Goal: Check status: Check status

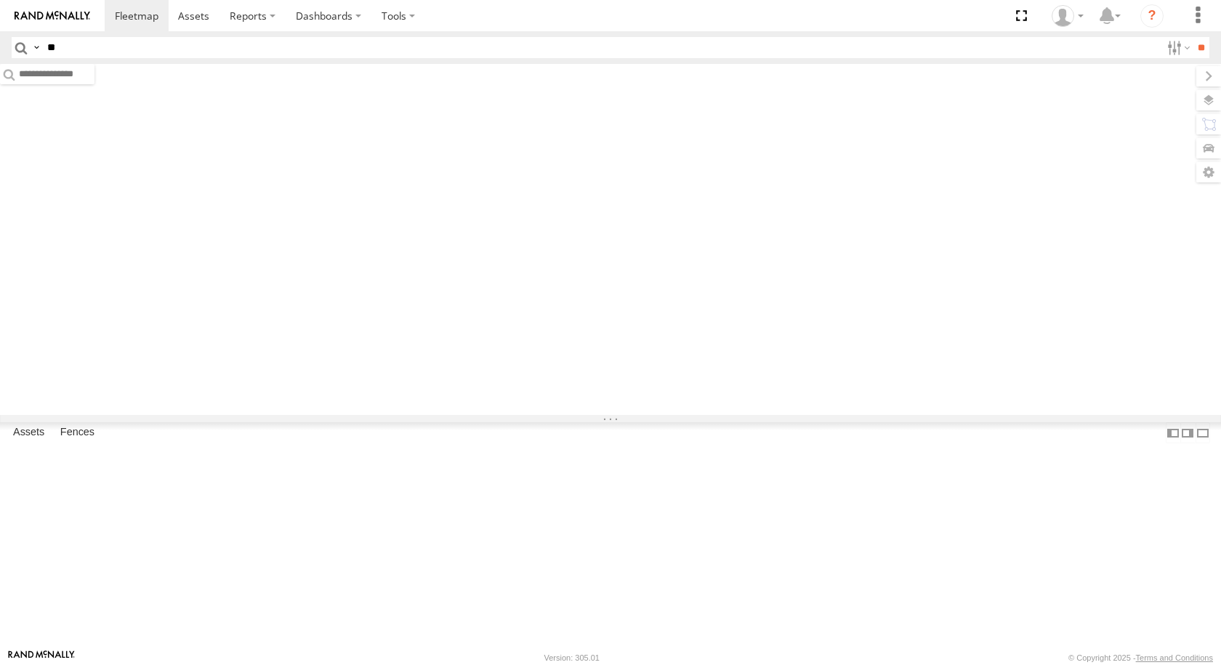
type input "*"
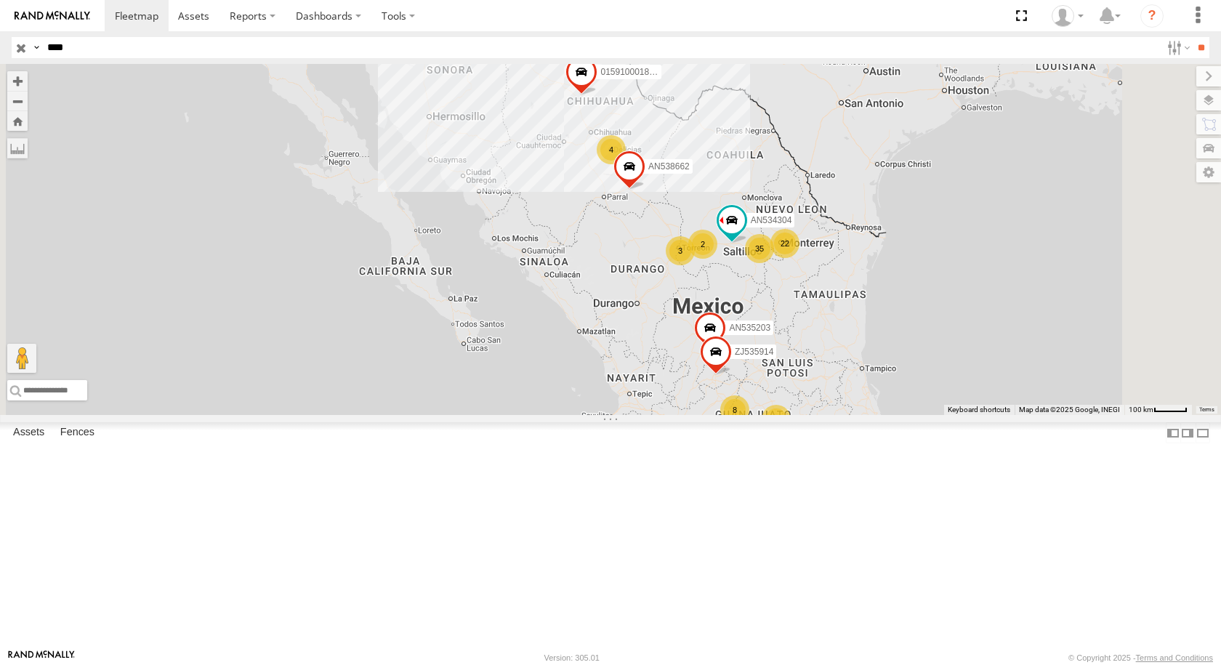
type input "****"
click at [1192, 37] on input "**" at bounding box center [1200, 47] width 17 height 21
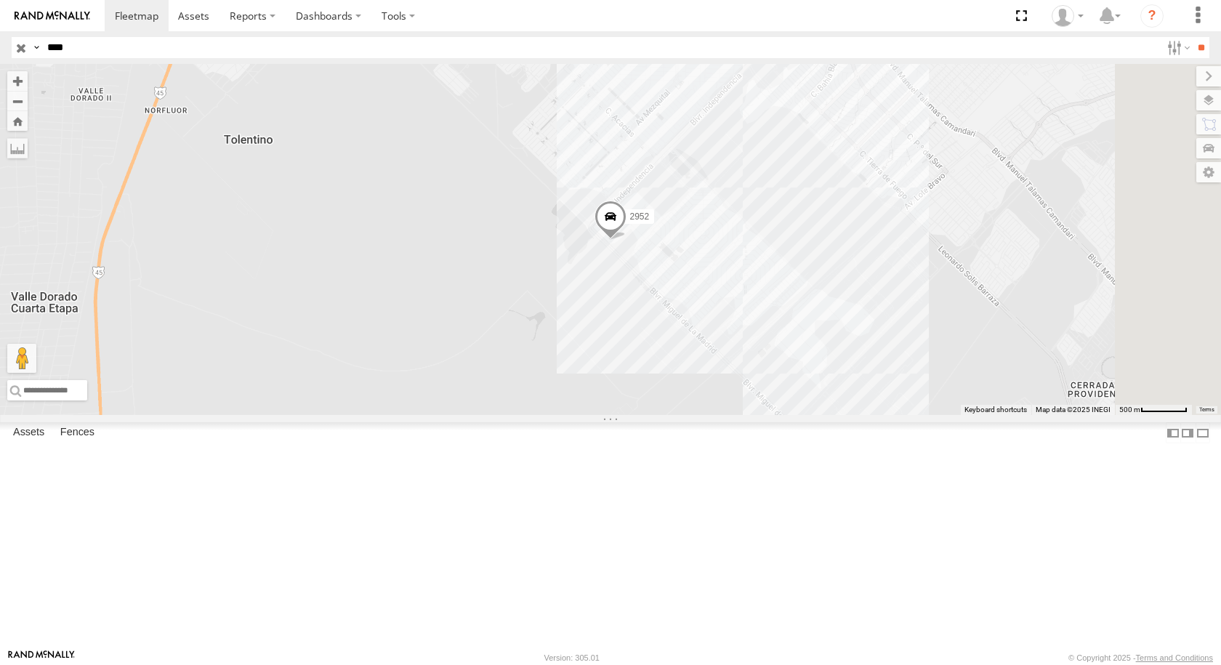
click at [0, 0] on div "APTIV" at bounding box center [0, 0] width 0 height 0
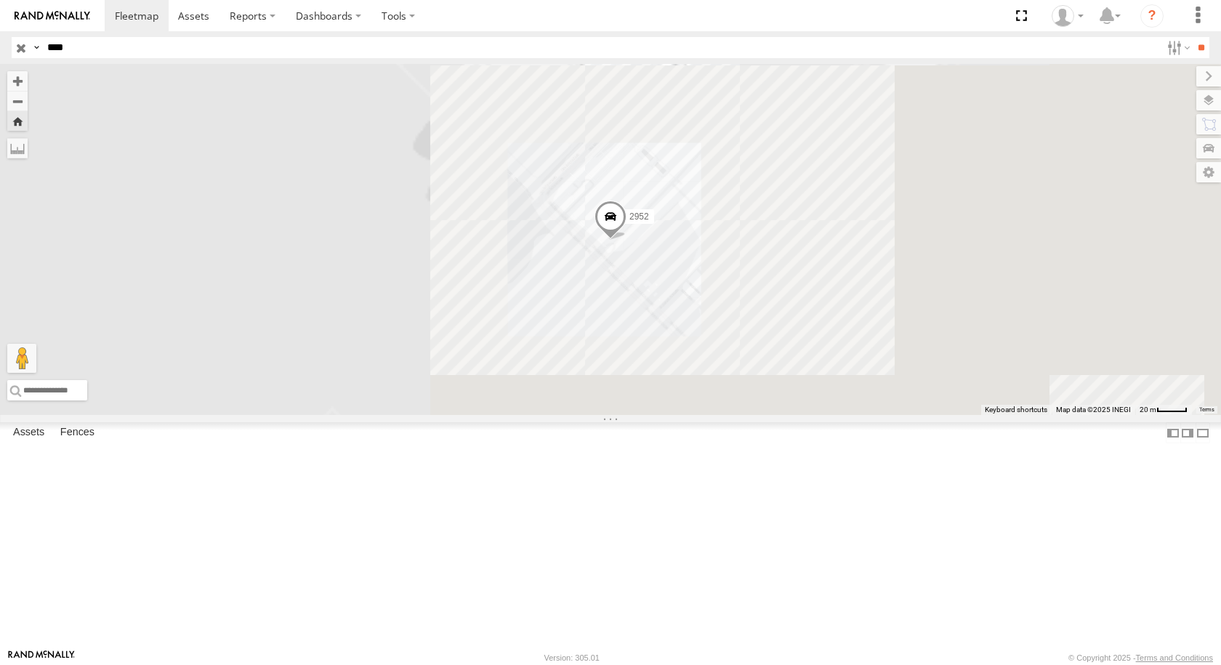
click at [626, 240] on span at bounding box center [610, 220] width 32 height 39
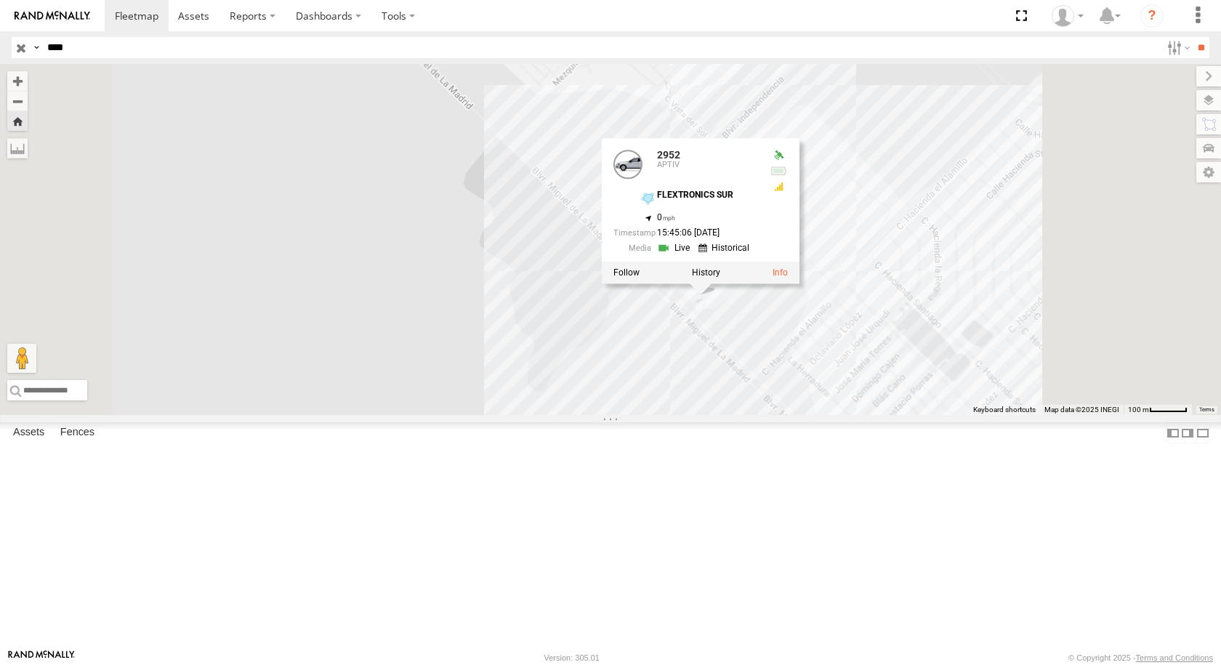
drag, startPoint x: 1019, startPoint y: 439, endPoint x: 907, endPoint y: 466, distance: 115.9
click at [907, 415] on div "2952 2952 APTIV FLEXTRONICS SUR 31.57326 , -106.40718 0 15:45:06 [DATE]" at bounding box center [610, 239] width 1221 height 351
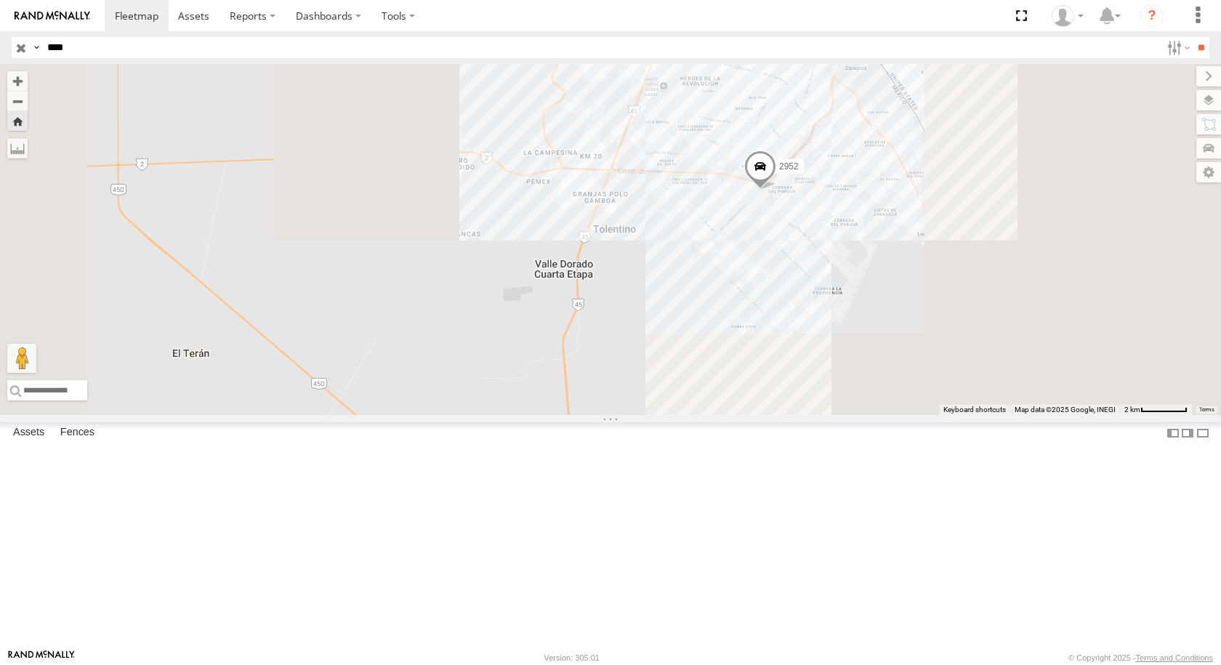
drag, startPoint x: 1019, startPoint y: 335, endPoint x: 822, endPoint y: 371, distance: 199.5
click at [851, 389] on div "2952" at bounding box center [610, 239] width 1221 height 351
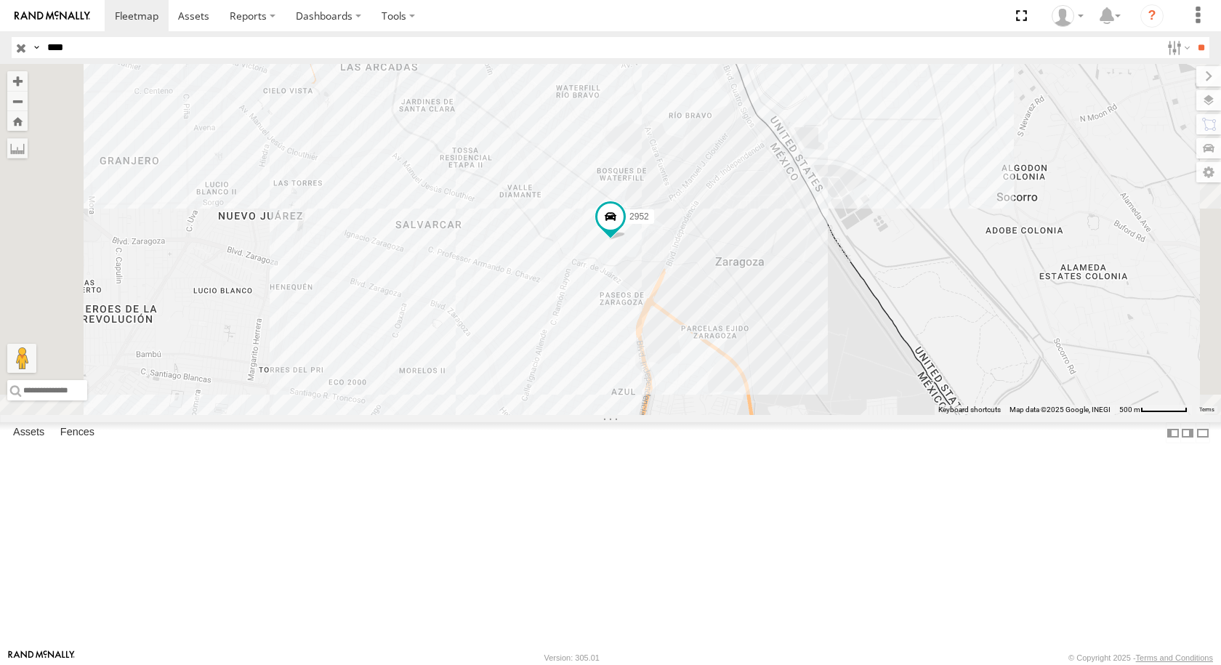
click at [735, 415] on div "2952" at bounding box center [610, 239] width 1221 height 351
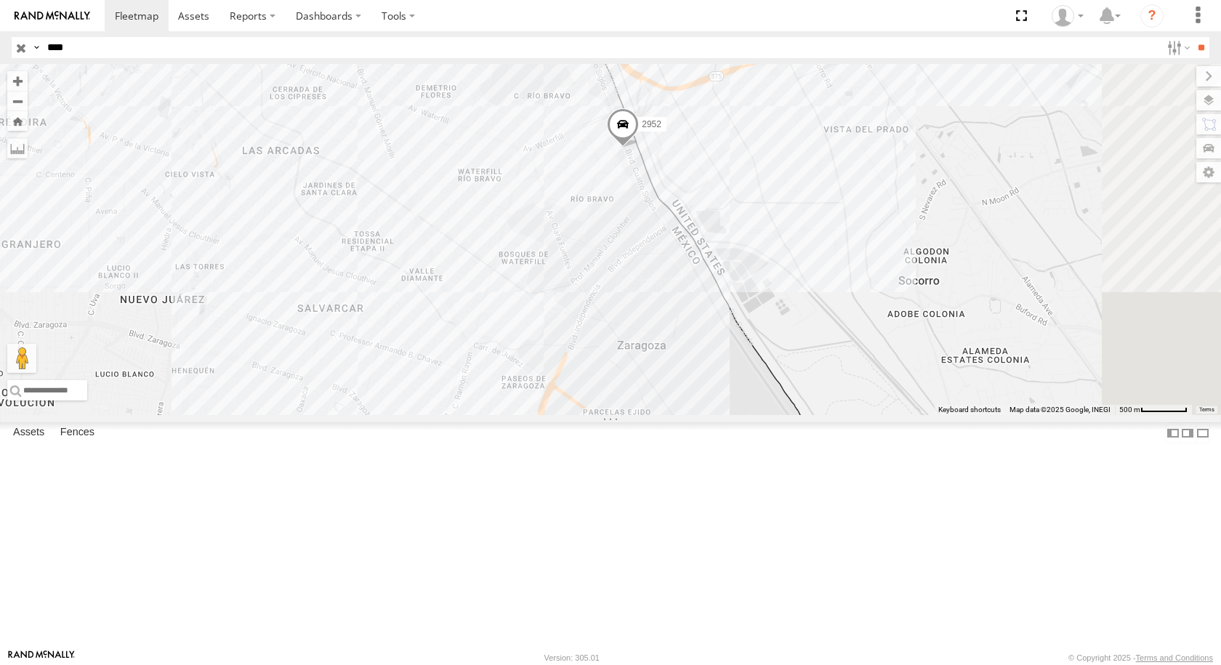
click at [639, 147] on span at bounding box center [623, 127] width 32 height 39
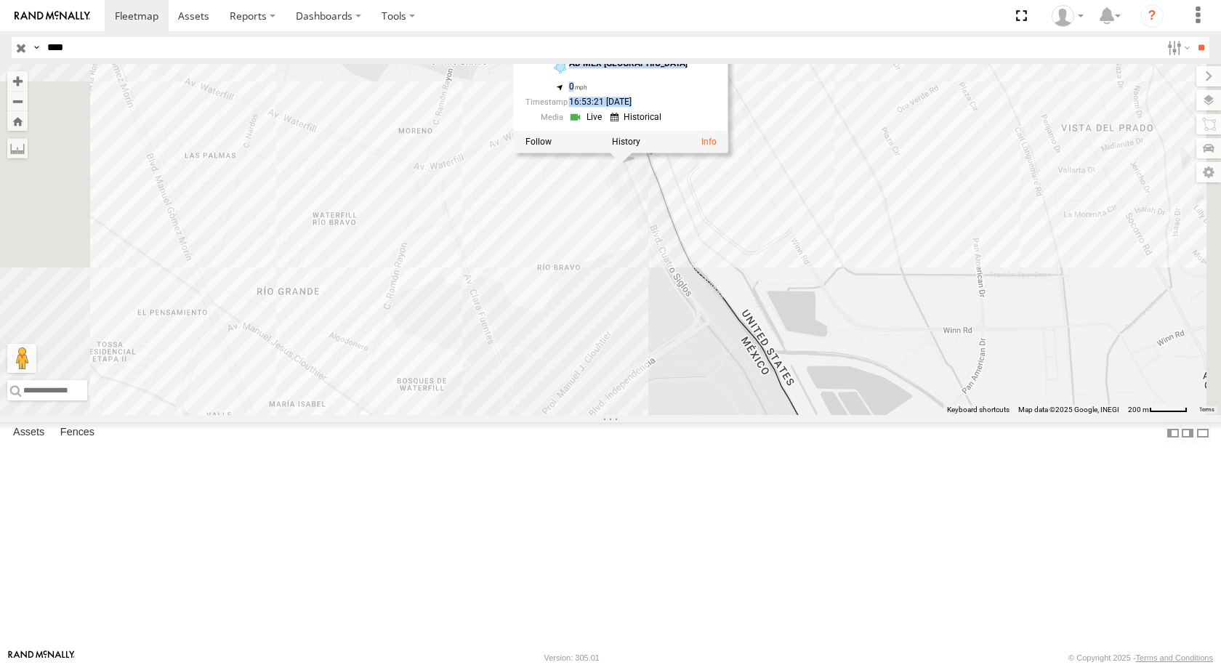
drag, startPoint x: 830, startPoint y: 296, endPoint x: 841, endPoint y: 325, distance: 30.6
click at [841, 325] on div "2952 2952 APTIV AD MEX [GEOGRAPHIC_DATA] 31.66794 , -106.33828 0 16:53:21 [DATE]" at bounding box center [610, 239] width 1221 height 351
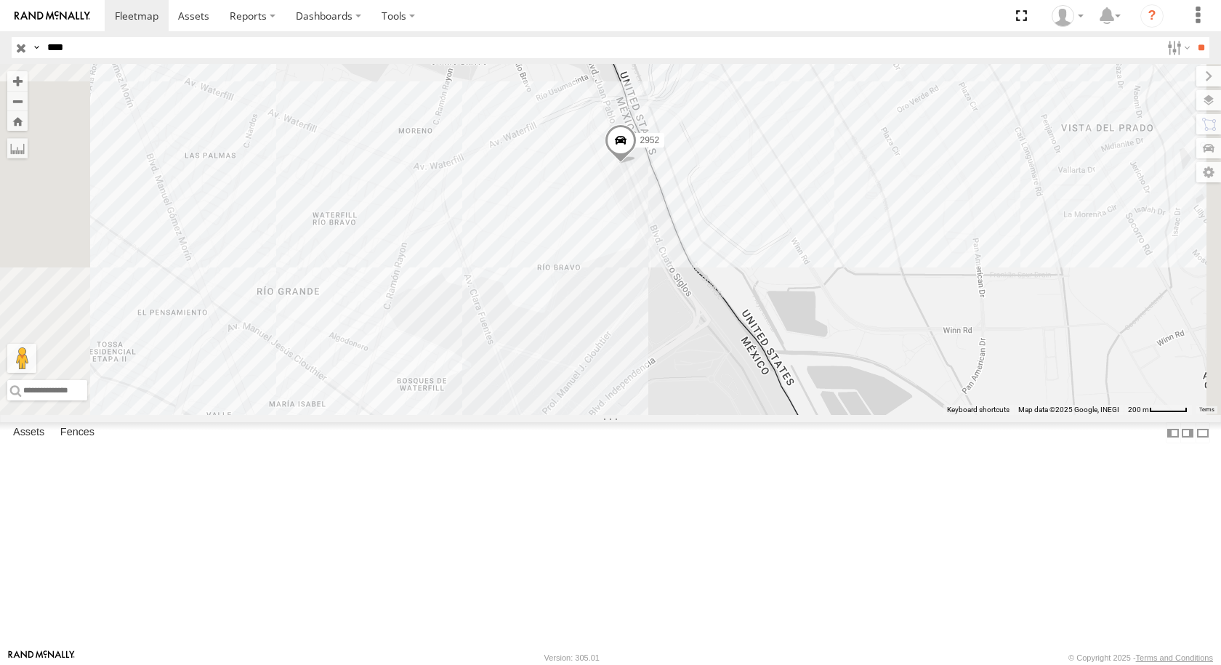
click at [841, 325] on div "2952" at bounding box center [610, 239] width 1221 height 351
click at [636, 163] on span at bounding box center [620, 143] width 32 height 39
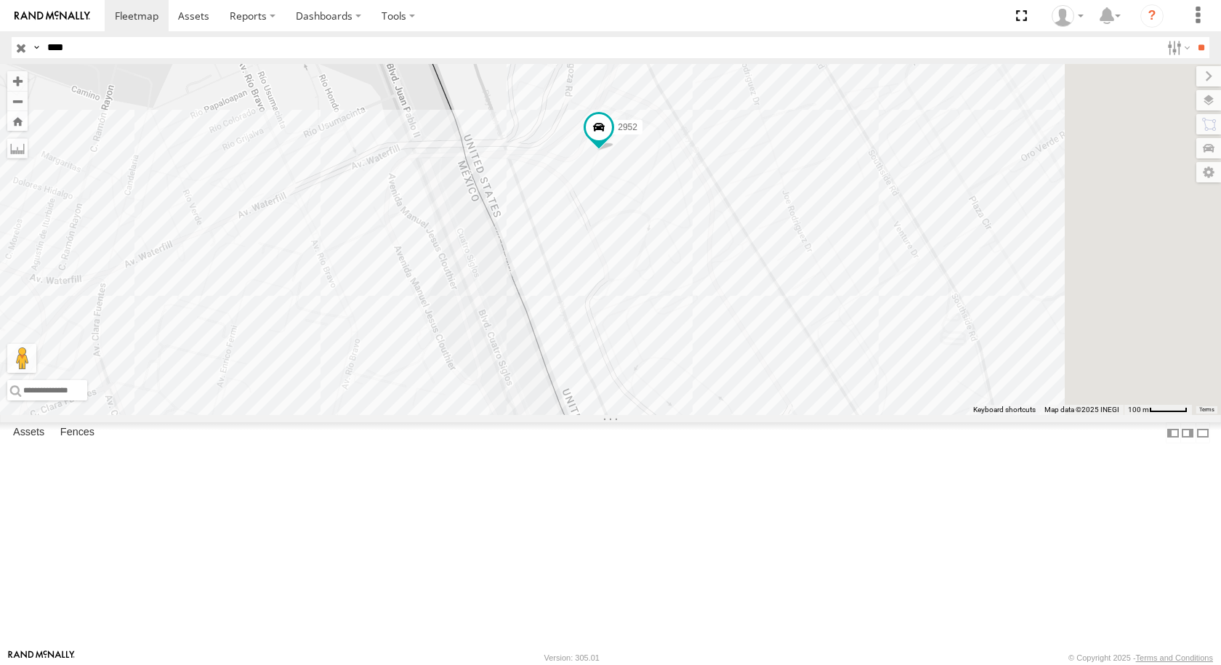
drag, startPoint x: 905, startPoint y: 269, endPoint x: 600, endPoint y: 427, distance: 343.8
click at [625, 415] on div "2952" at bounding box center [610, 239] width 1221 height 351
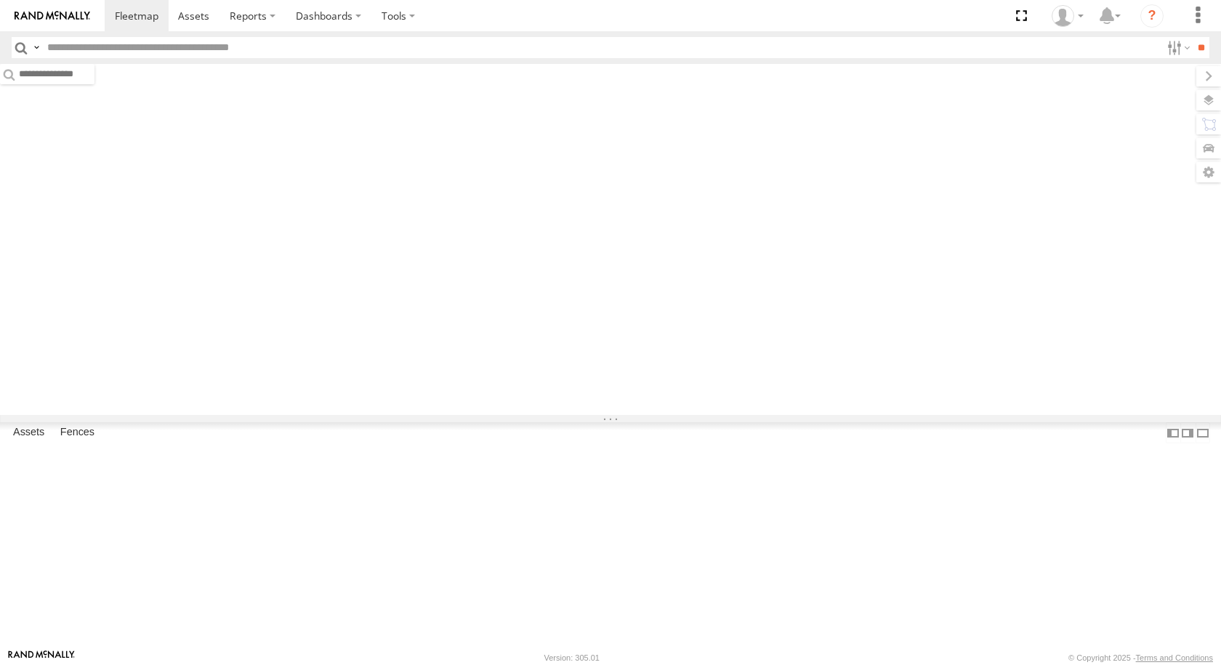
click at [280, 43] on input "text" at bounding box center [600, 47] width 1119 height 21
type input "*"
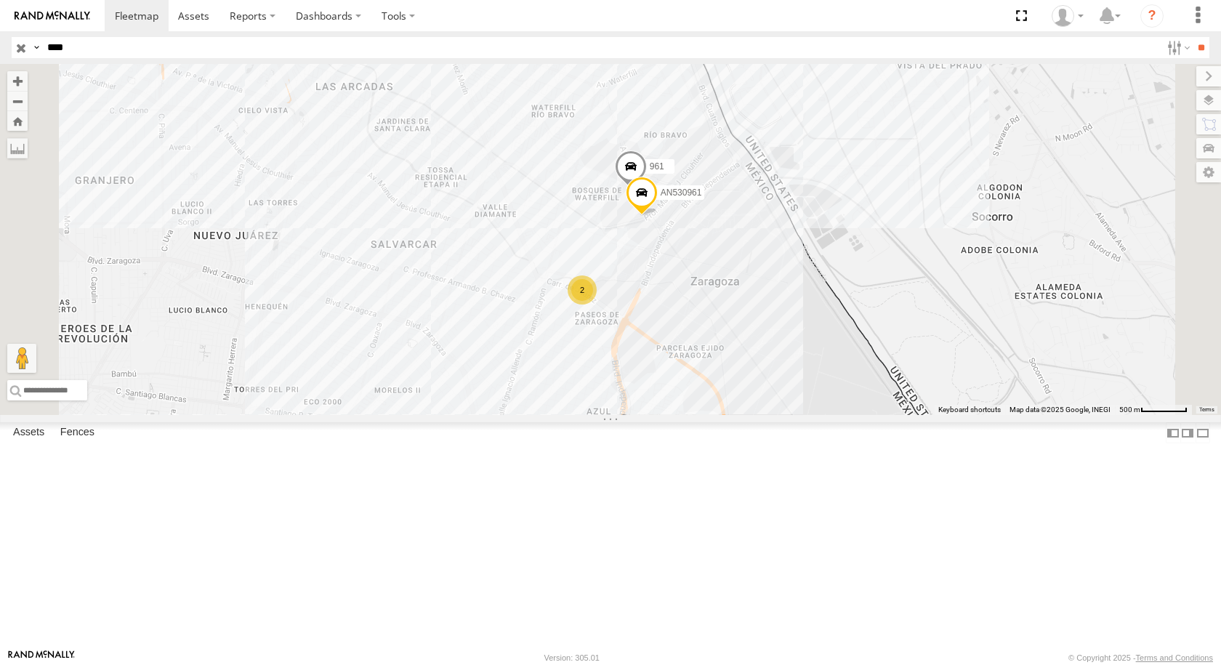
type input "****"
click at [1192, 37] on input "**" at bounding box center [1200, 47] width 17 height 21
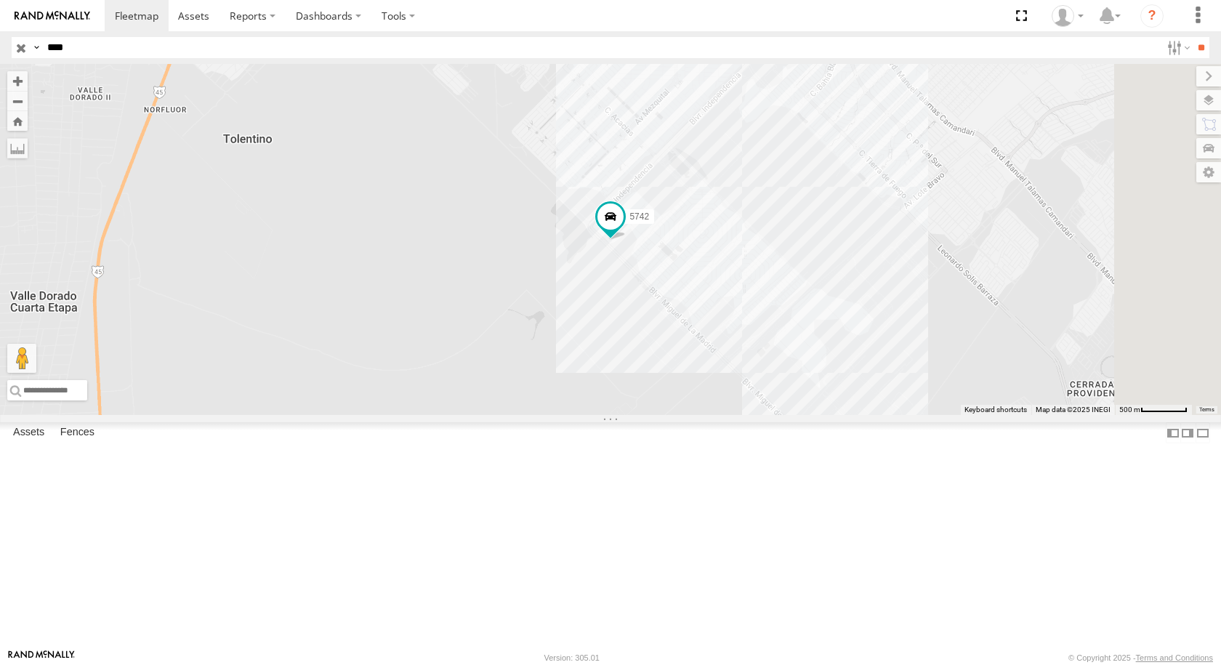
click at [0, 0] on div "BASE 7" at bounding box center [0, 0] width 0 height 0
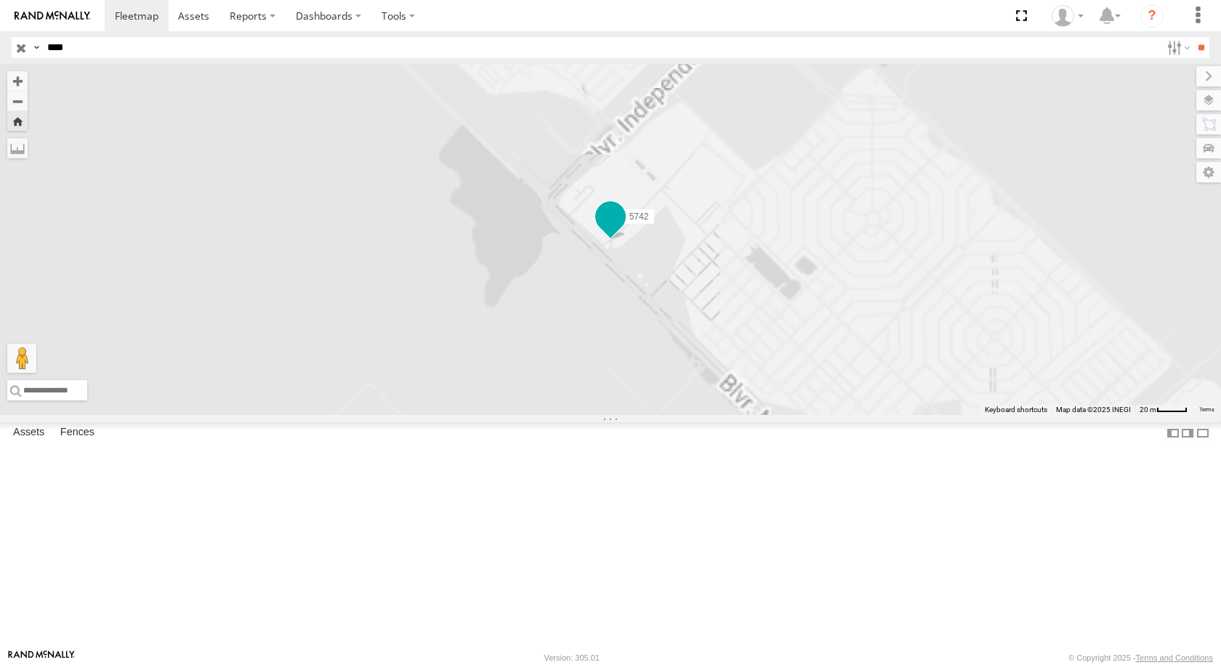
click at [623, 230] on span at bounding box center [610, 216] width 26 height 26
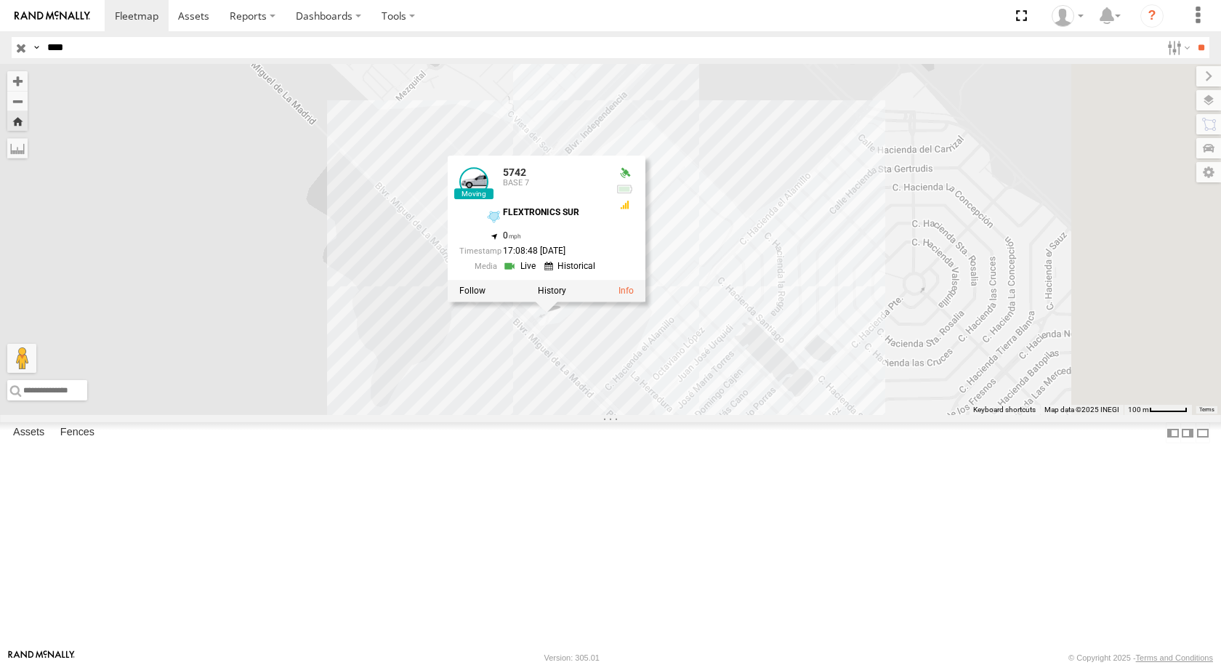
drag, startPoint x: 1000, startPoint y: 420, endPoint x: 844, endPoint y: 498, distance: 174.8
click at [844, 415] on div "5742 5742 BASE 7 FLEXTRONICS SUR 31.57319 , -106.4071 0 17:08:48 08/11/2025" at bounding box center [610, 239] width 1221 height 351
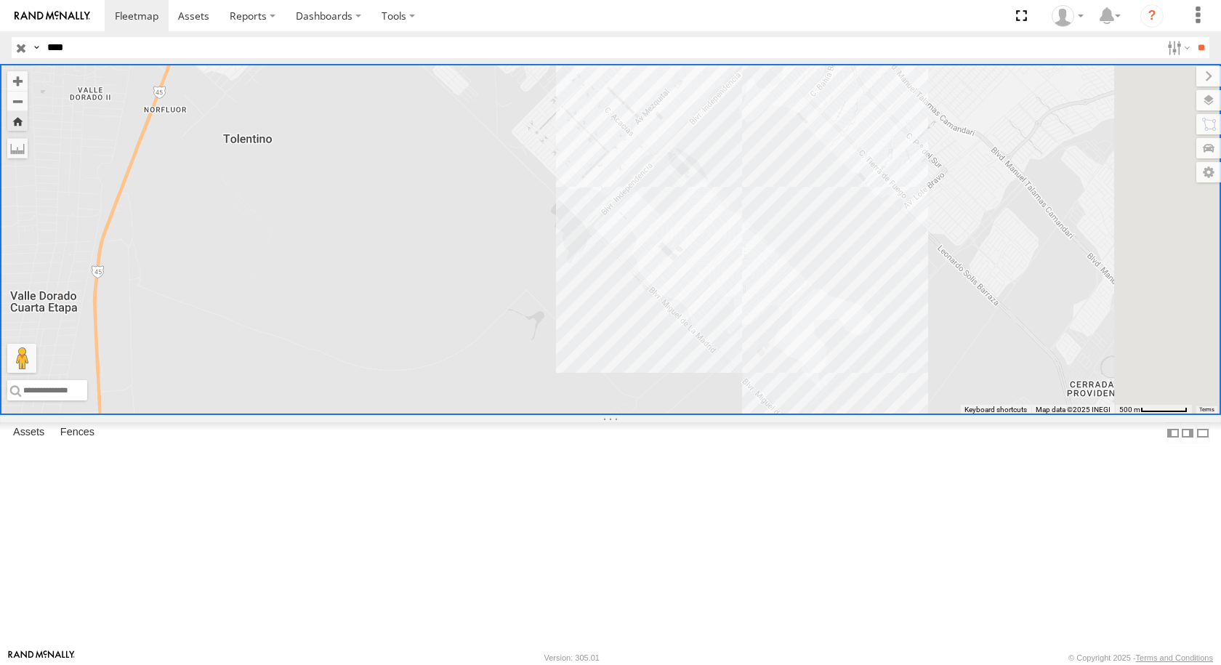
click at [376, 663] on footer "Rand McNally Version: 305.01 © Copyright 2025 - Terms and Conditions" at bounding box center [610, 657] width 1221 height 16
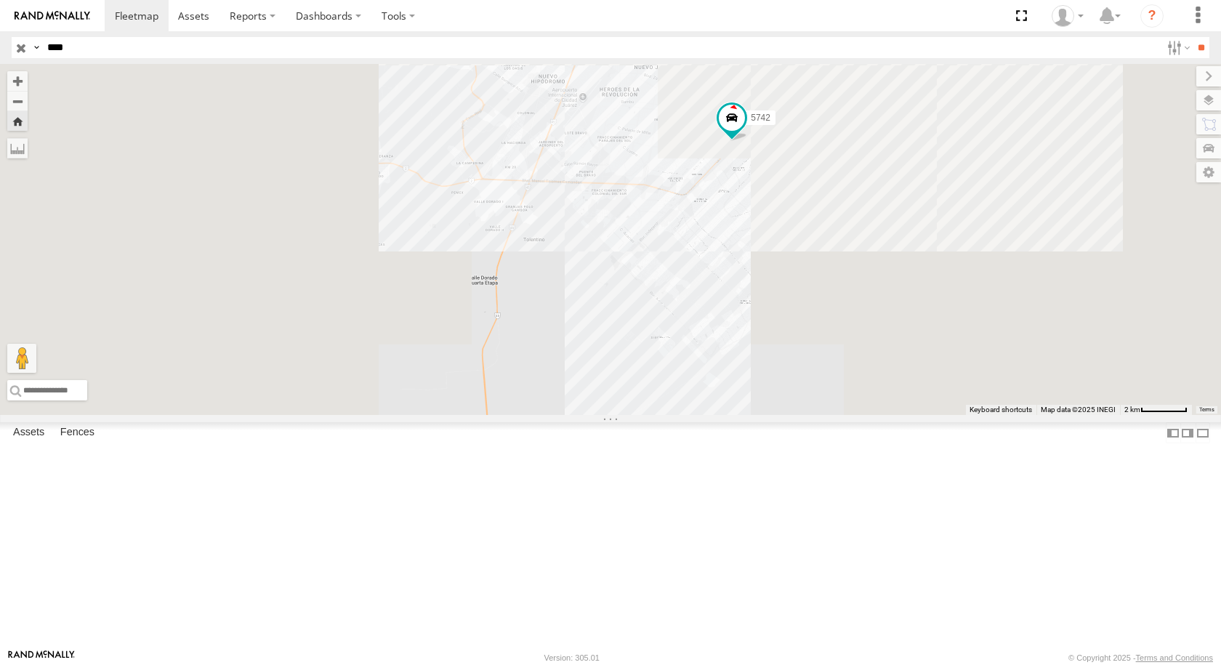
drag, startPoint x: 810, startPoint y: 351, endPoint x: 662, endPoint y: 457, distance: 182.3
click at [662, 415] on div "5742" at bounding box center [610, 239] width 1221 height 351
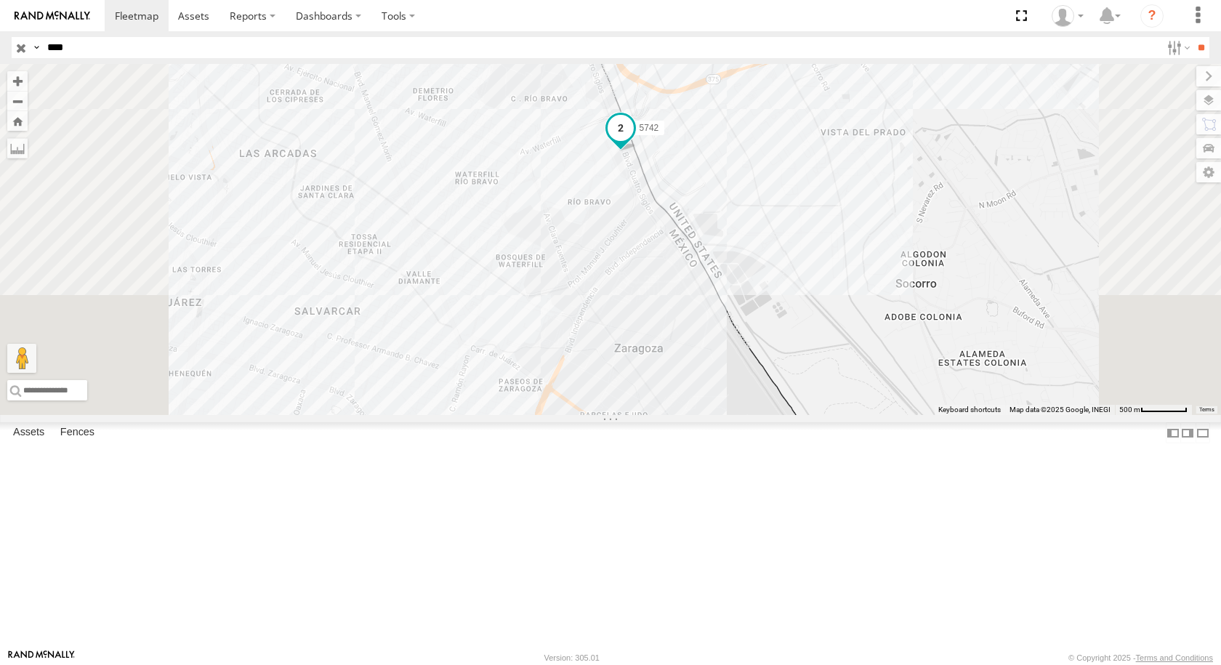
click at [634, 140] on span at bounding box center [620, 127] width 26 height 26
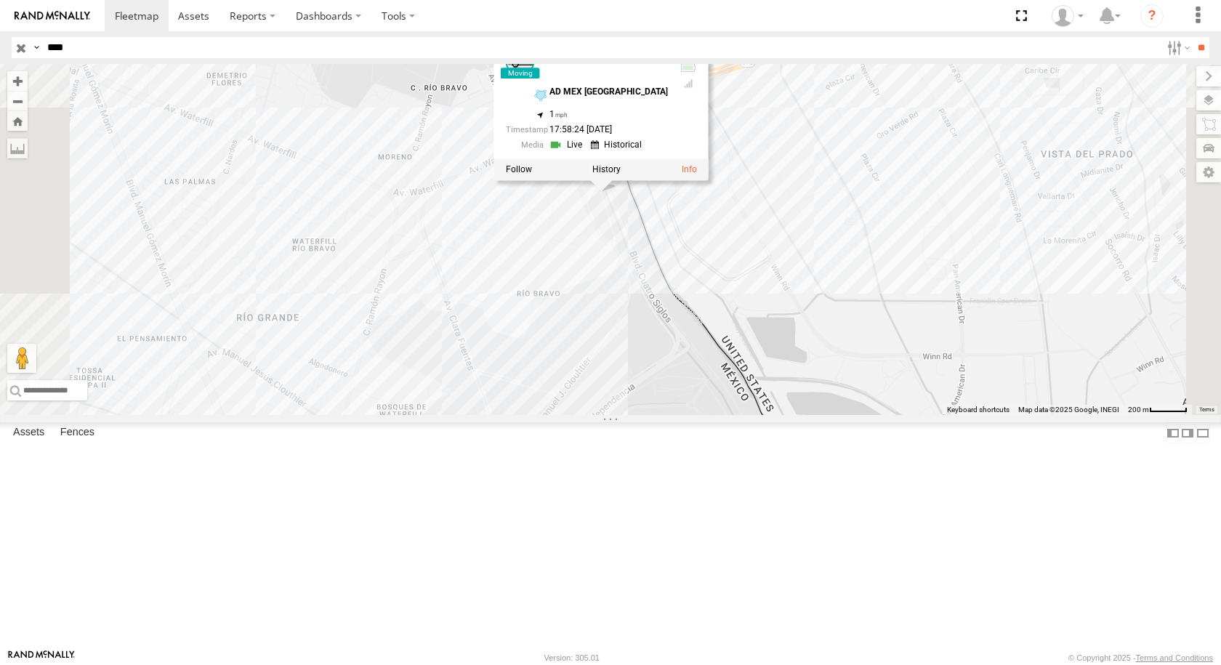
drag, startPoint x: 818, startPoint y: 294, endPoint x: 818, endPoint y: 354, distance: 59.6
click at [818, 354] on div "5742 5742 BASE 7 AD MEX ZARAGOZA 31.66786 , -106.33825 1 17:58:24 08/11/2025" at bounding box center [610, 239] width 1221 height 351
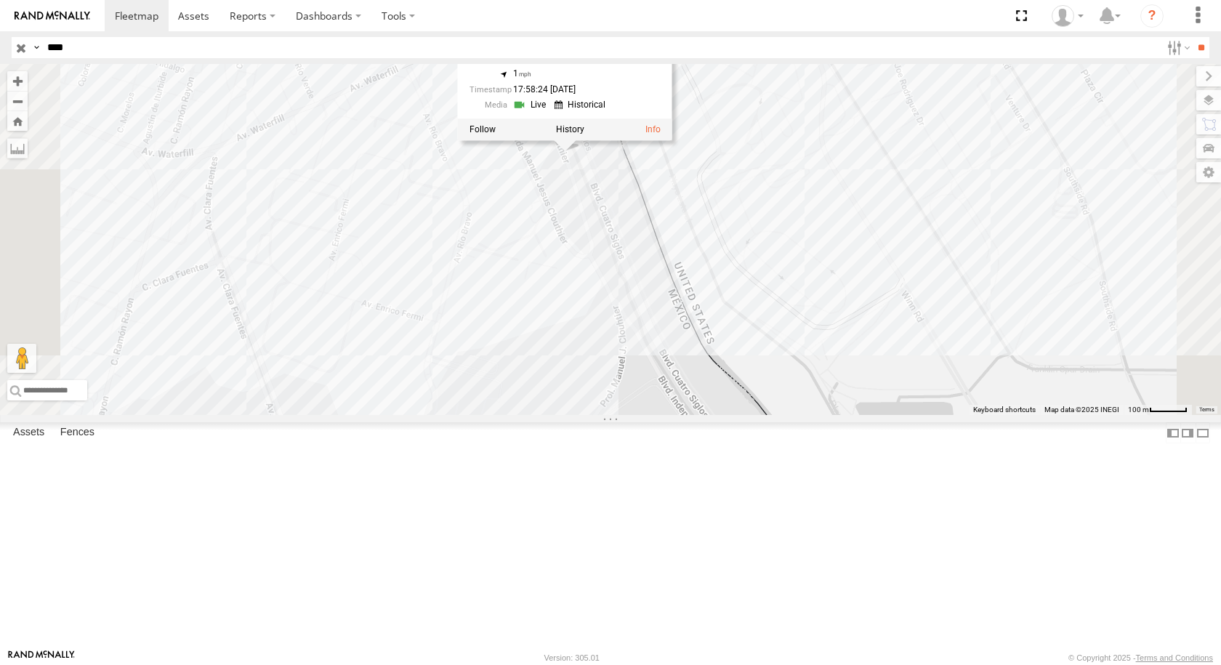
click at [884, 254] on div "5742 5742 BASE 7 AD MEX ZARAGOZA 31.66786 , -106.33825 1 17:58:24 08/11/2025" at bounding box center [610, 239] width 1221 height 351
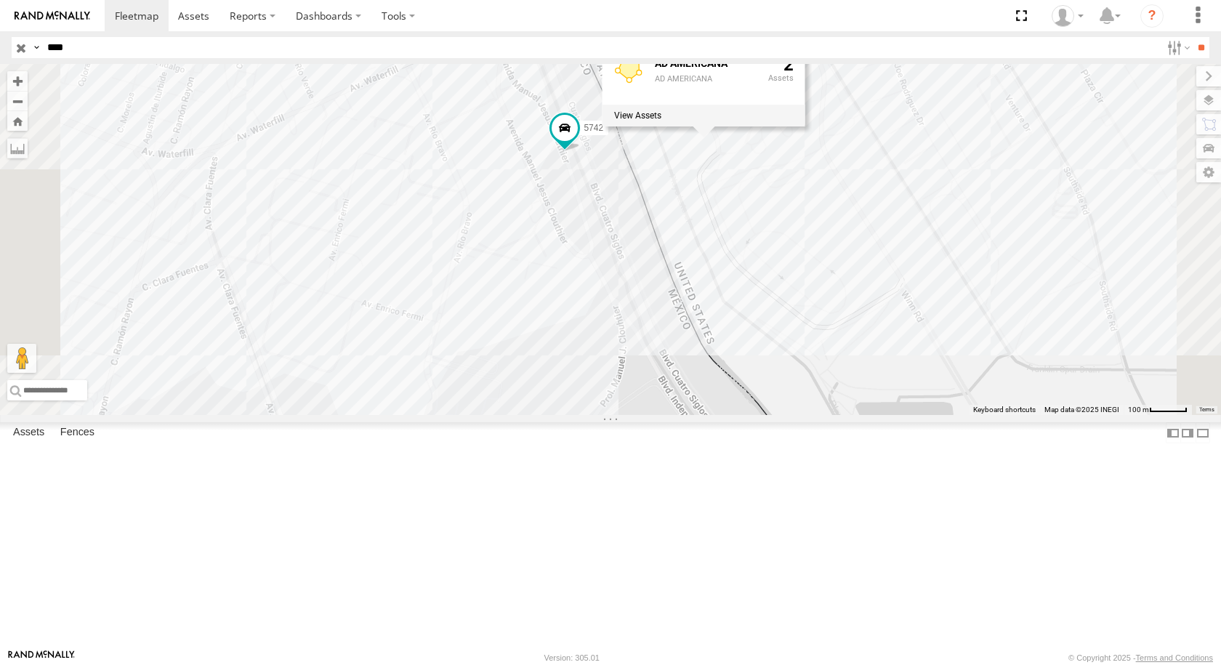
click at [828, 385] on div "5742 AD AMERICANA AD AMERICANA 2" at bounding box center [610, 239] width 1221 height 351
click at [689, 56] on span at bounding box center [676, 43] width 26 height 26
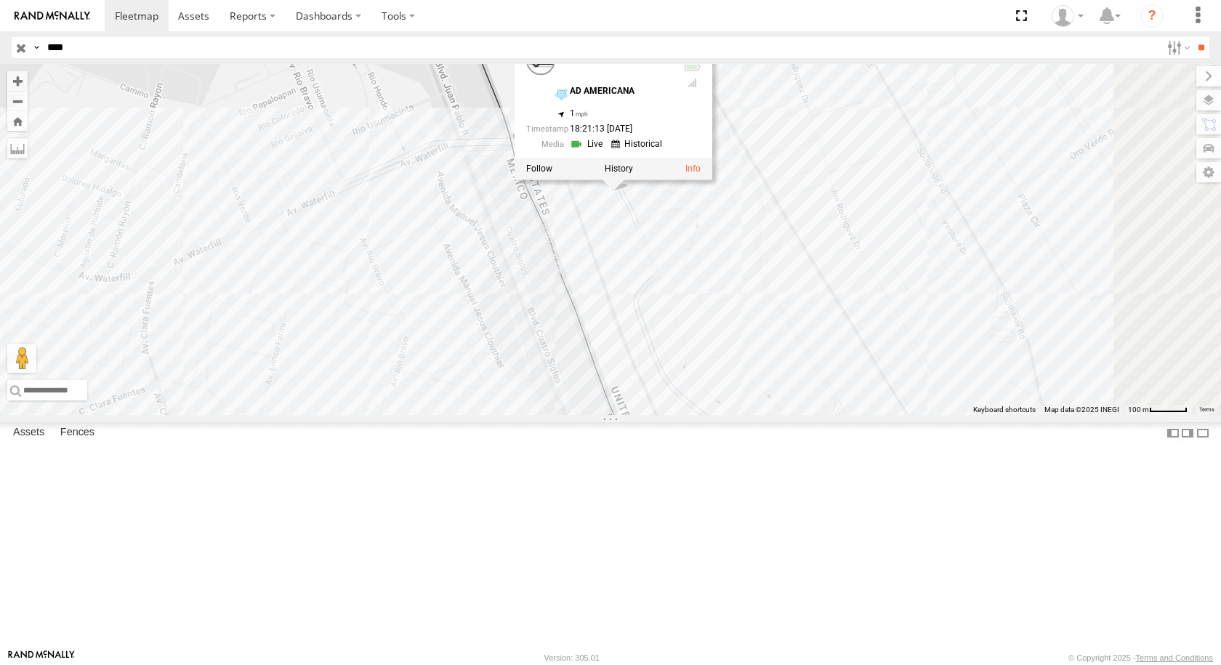
drag, startPoint x: 870, startPoint y: 242, endPoint x: 803, endPoint y: 366, distance: 141.1
click at [806, 371] on div "5742 5742 BASE 7 AD AMERICANA 31.66999 , -106.33495 1 18:21:13 08/11/2025" at bounding box center [610, 239] width 1221 height 351
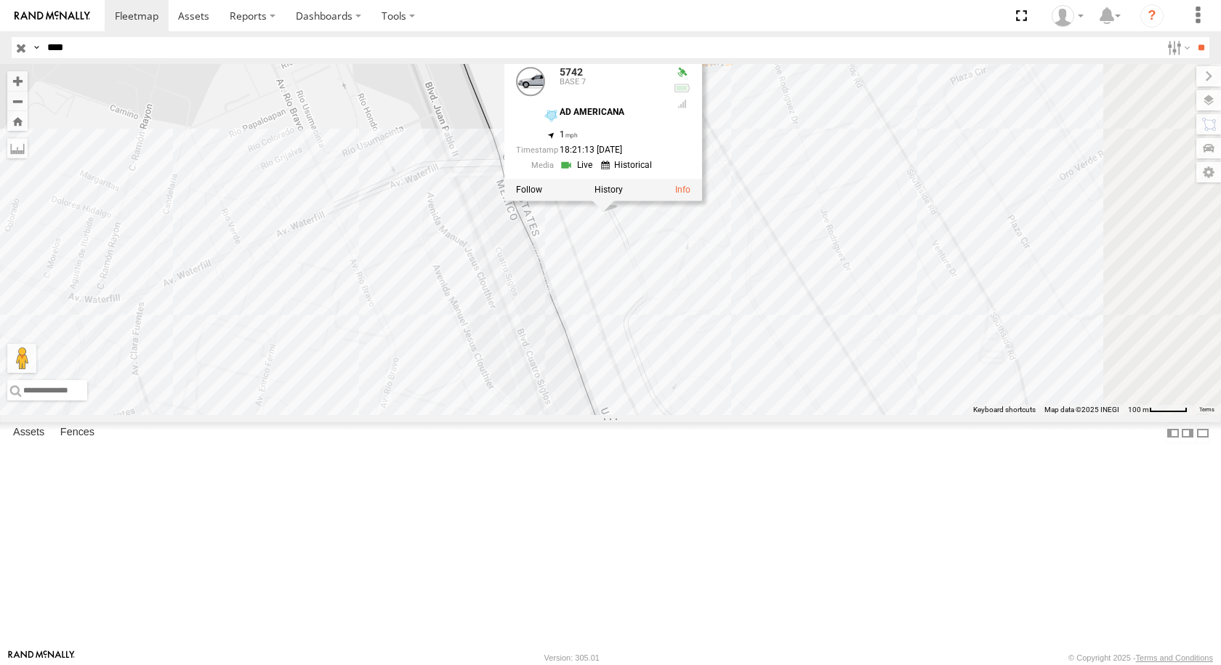
click at [588, 415] on div "5742 5742 BASE 7 AD AMERICANA 31.66999 , -106.33495 1 18:21:13 08/11/2025" at bounding box center [610, 239] width 1221 height 351
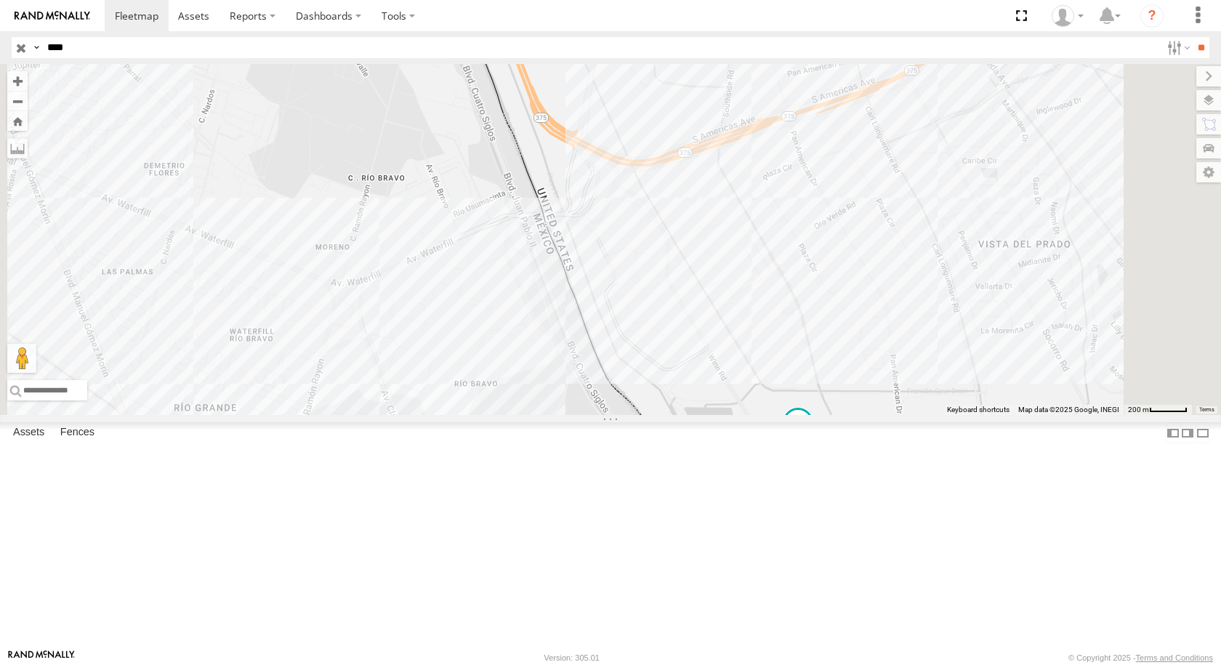
drag, startPoint x: 962, startPoint y: 434, endPoint x: 804, endPoint y: 446, distance: 158.1
click at [818, 415] on div "5742" at bounding box center [610, 239] width 1221 height 351
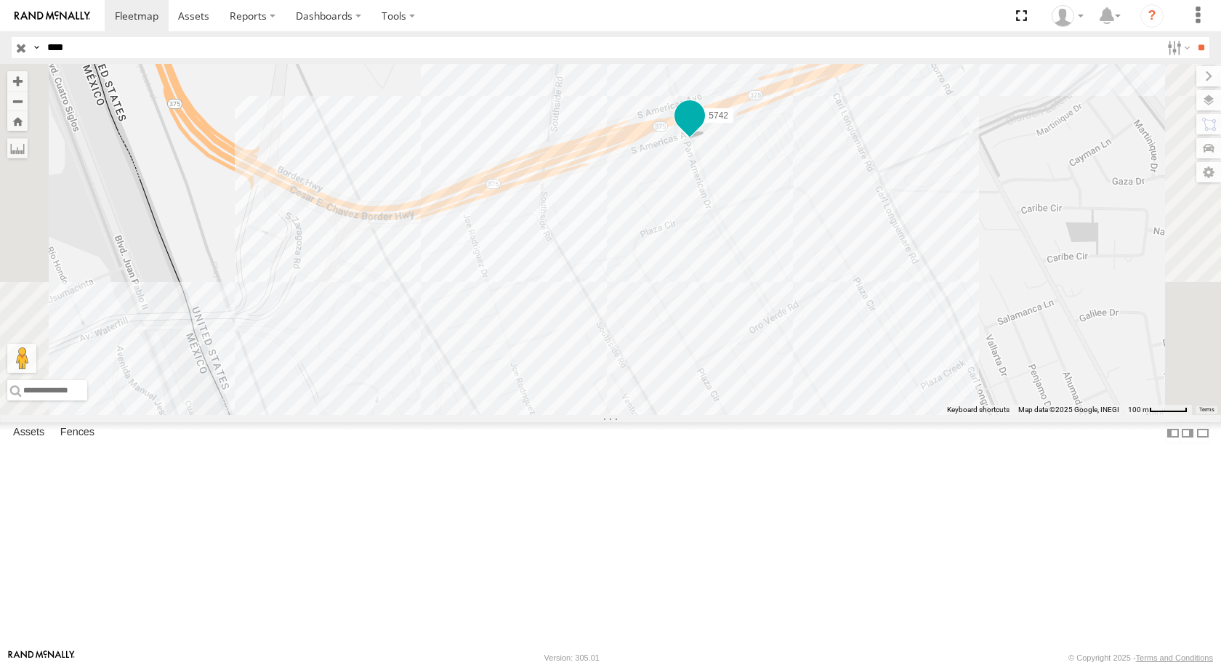
click at [703, 129] on span at bounding box center [689, 115] width 26 height 26
click at [821, 312] on div "5742 5742 BASE 7 Pan American Dr El Paso 31.67654 , -106.32391 West 20 18:33:11…" at bounding box center [610, 239] width 1221 height 351
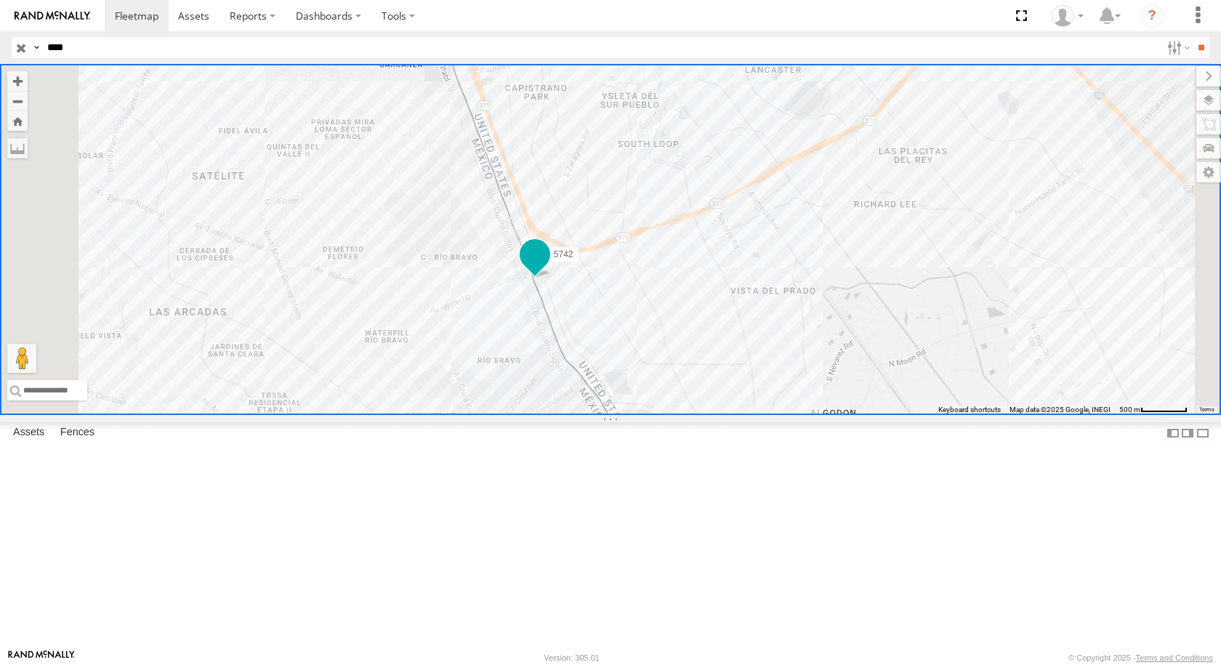
click at [548, 267] on span at bounding box center [535, 254] width 26 height 26
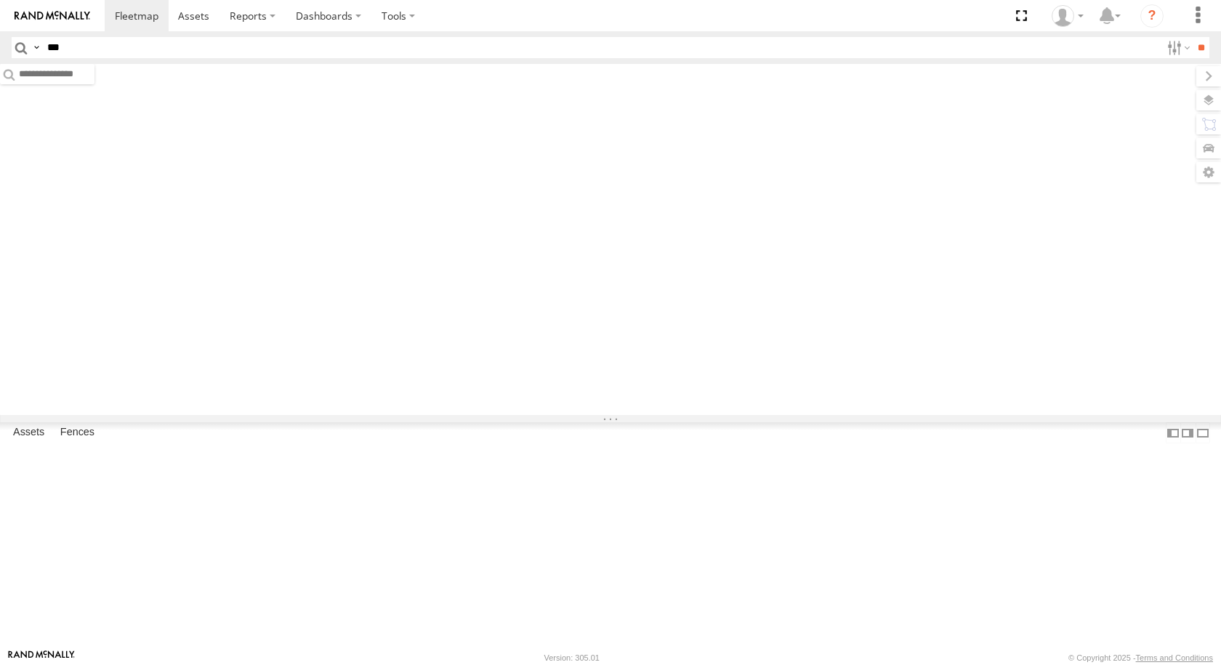
click at [361, 46] on input "***" at bounding box center [600, 47] width 1119 height 21
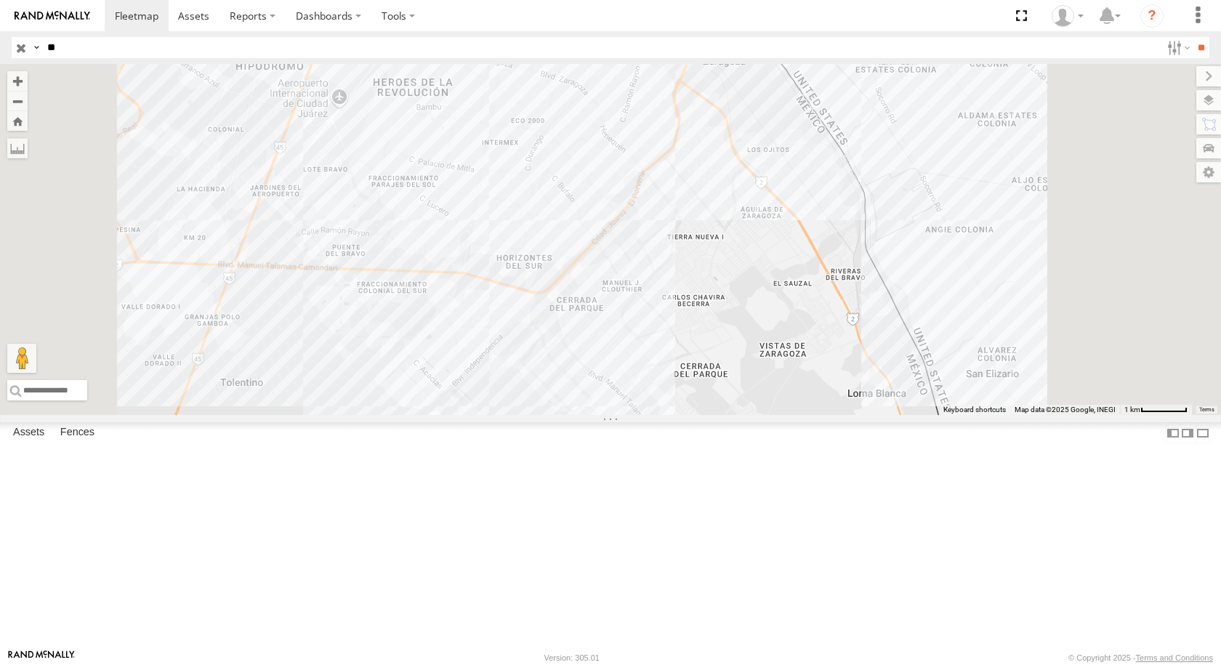
type input "*"
type input "***"
click at [1192, 37] on input "**" at bounding box center [1200, 47] width 17 height 21
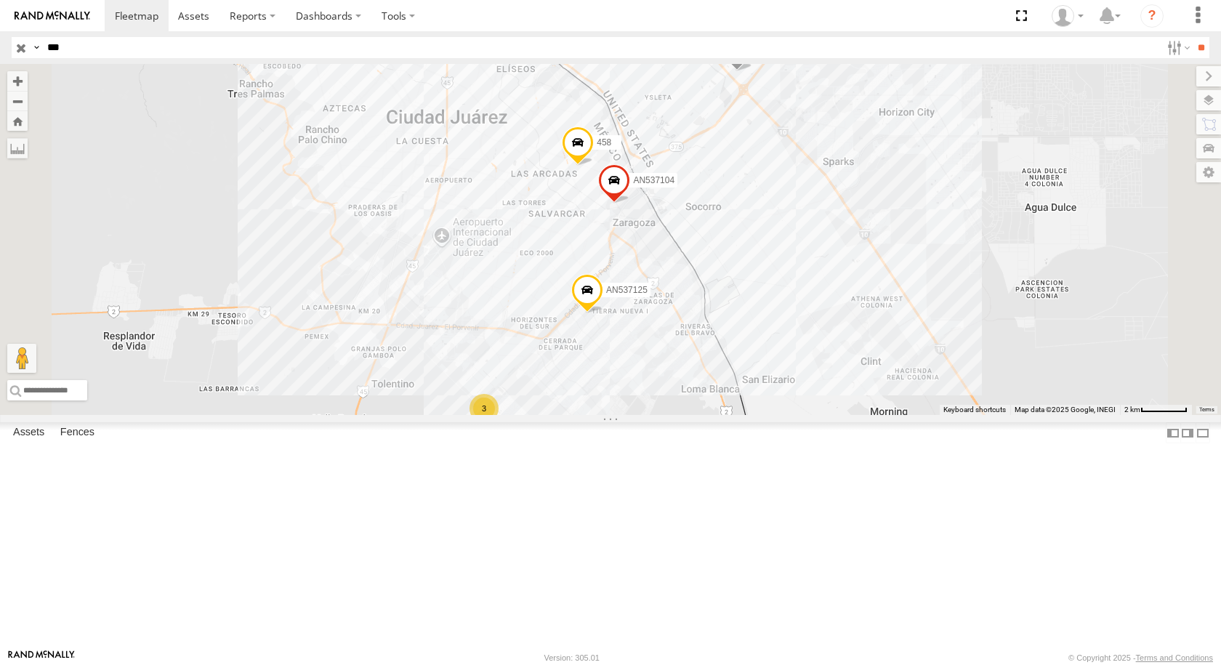
click at [0, 0] on div "Locales" at bounding box center [0, 0] width 0 height 0
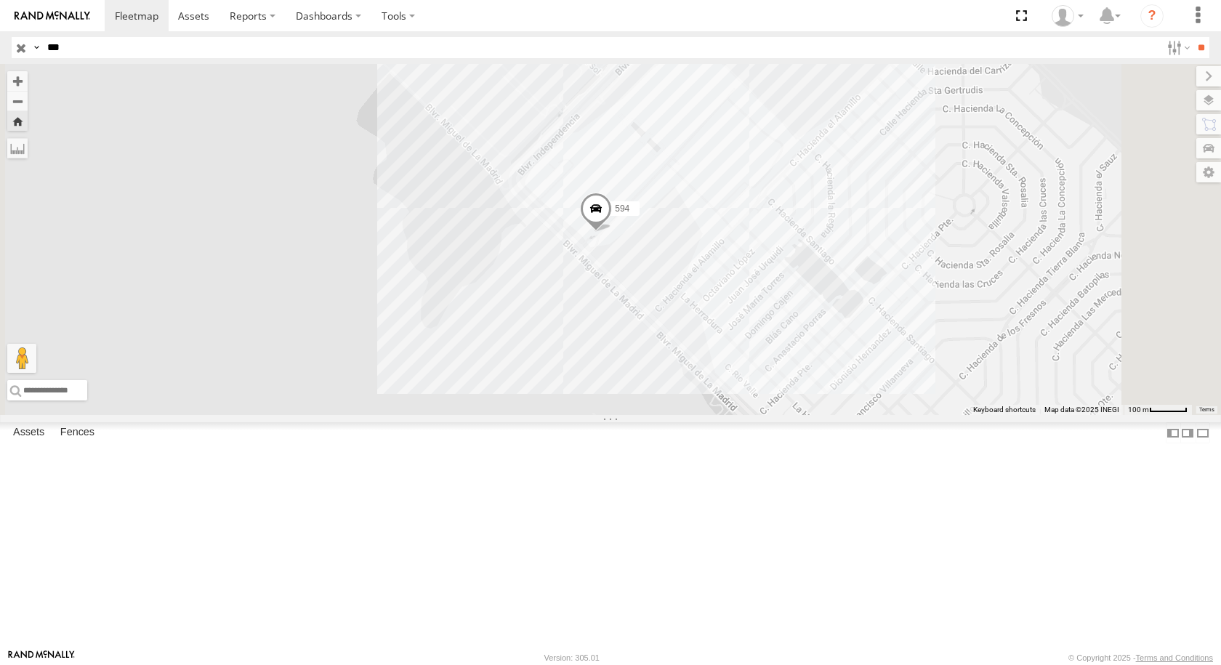
click at [612, 232] on span at bounding box center [596, 212] width 32 height 39
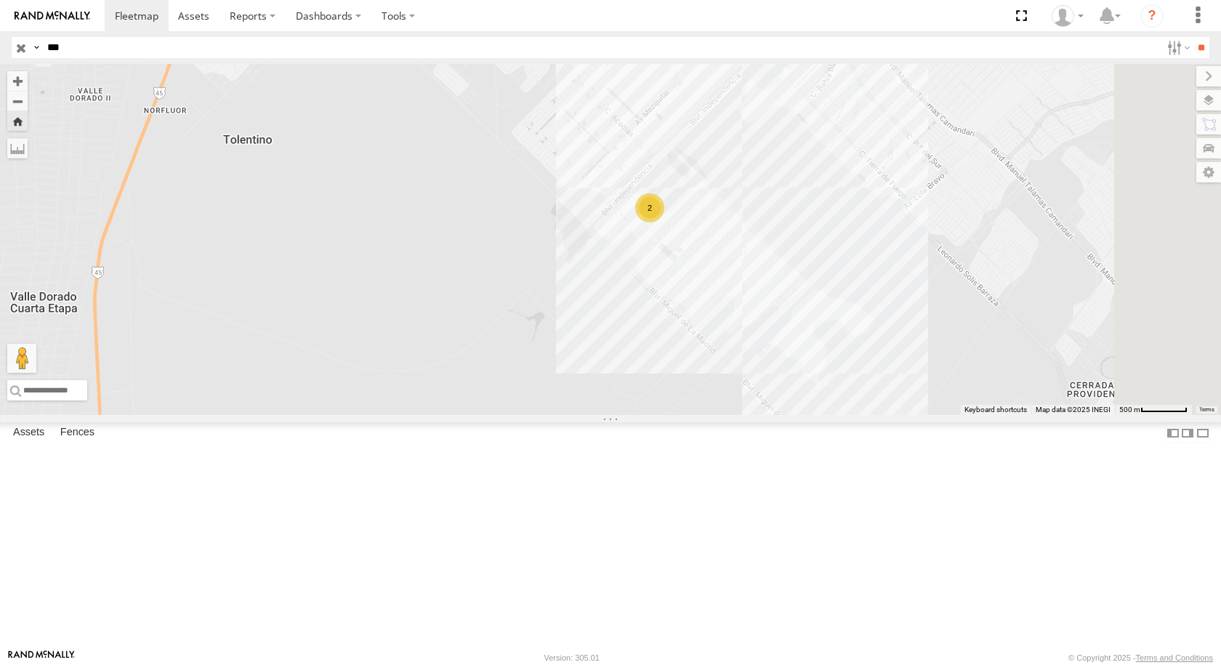
click at [0, 0] on div "594" at bounding box center [0, 0] width 0 height 0
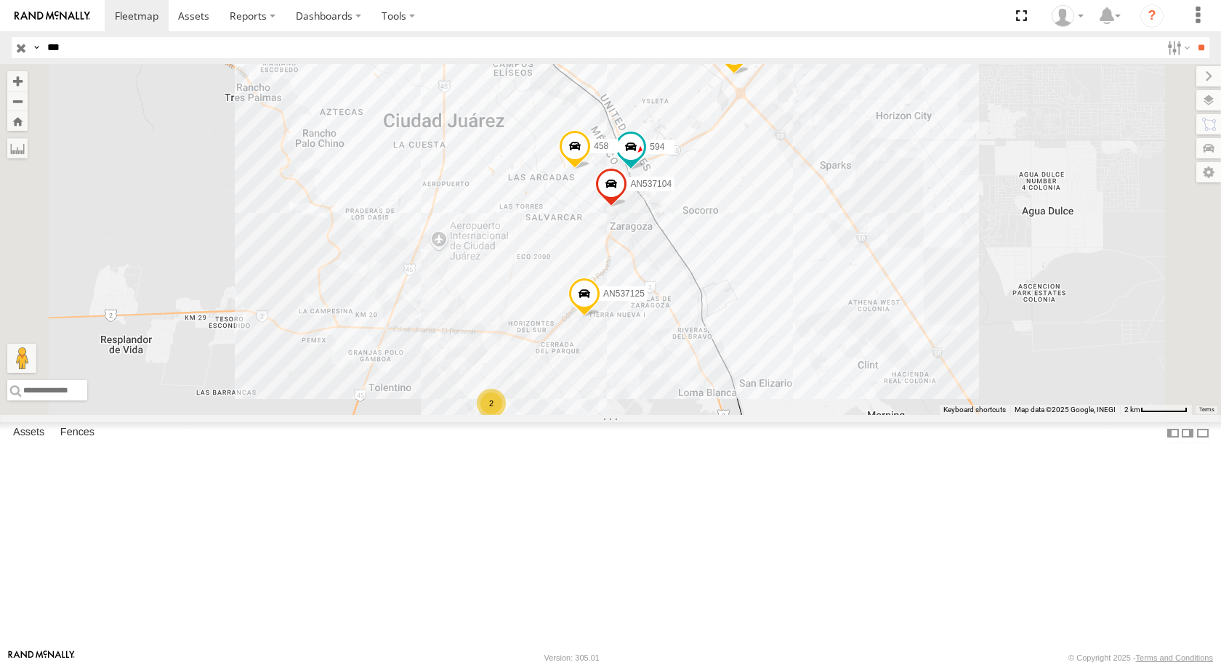
click at [0, 0] on div "Locales" at bounding box center [0, 0] width 0 height 0
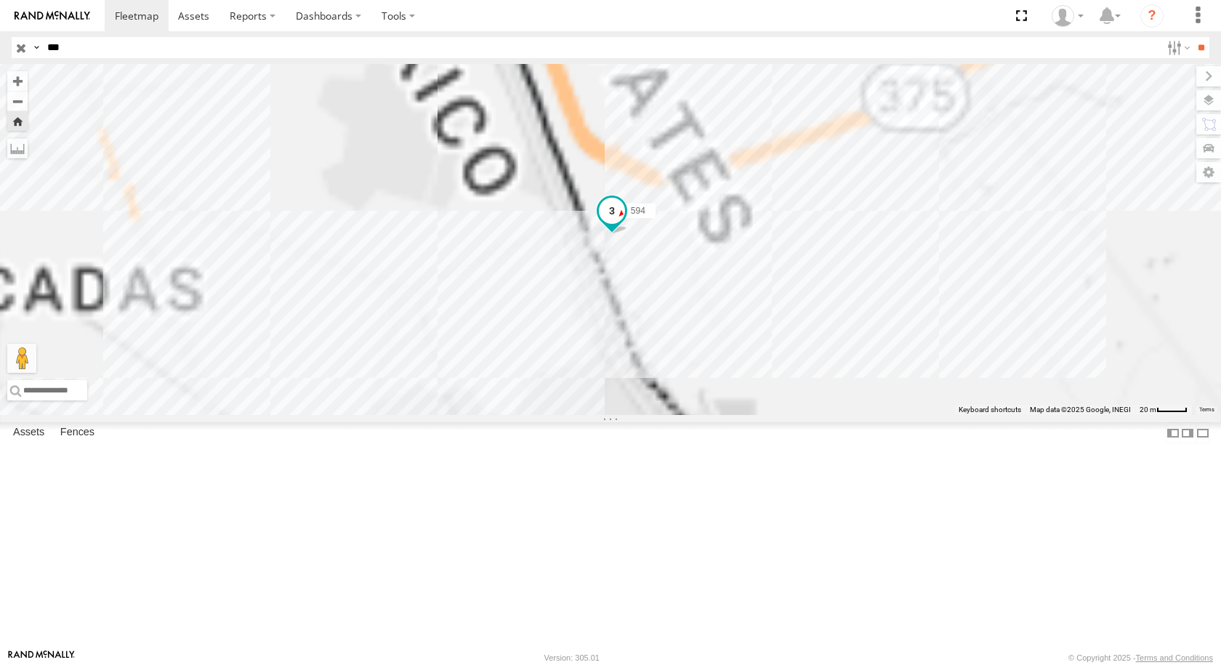
click at [628, 234] on span at bounding box center [612, 214] width 32 height 39
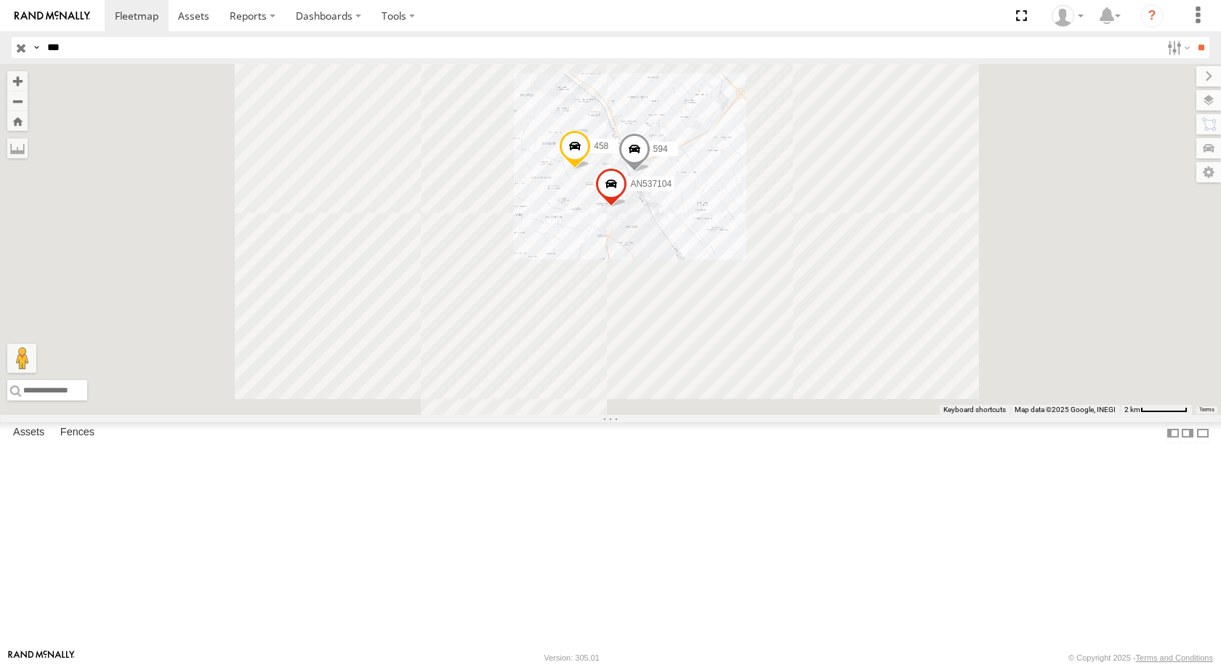
click at [0, 0] on div "Locales" at bounding box center [0, 0] width 0 height 0
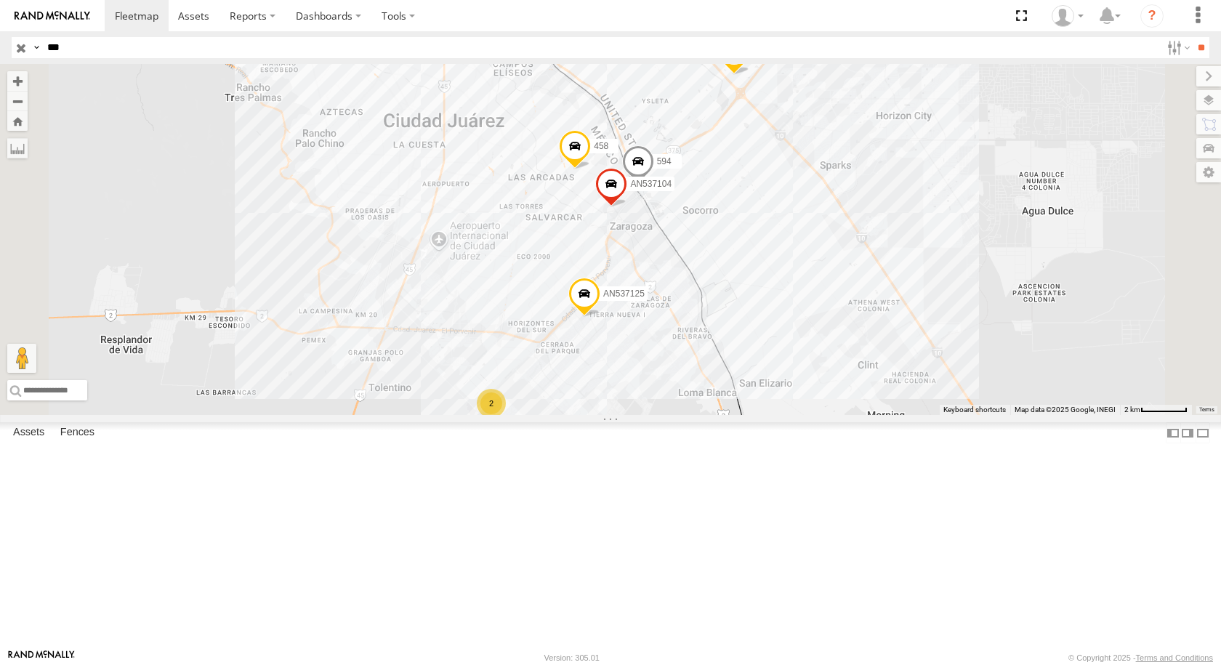
click at [0, 0] on div "Locales" at bounding box center [0, 0] width 0 height 0
click at [662, 166] on span at bounding box center [649, 153] width 26 height 26
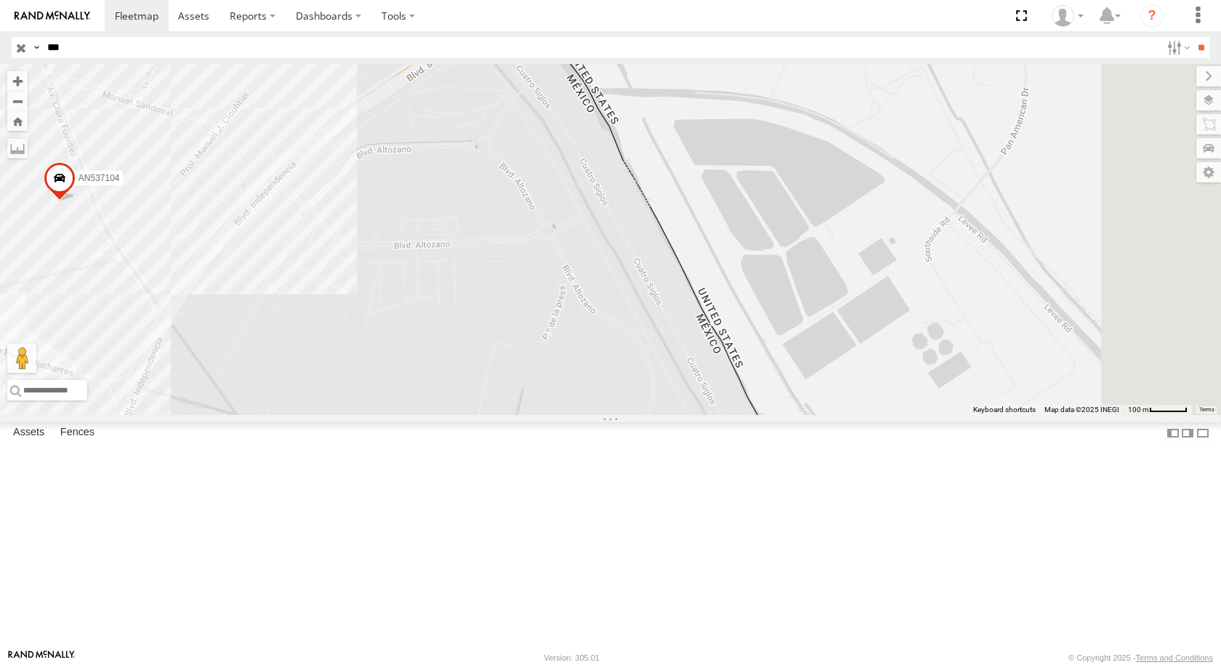
drag, startPoint x: 867, startPoint y: 180, endPoint x: 853, endPoint y: 397, distance: 217.0
click at [853, 391] on div "AN538092 AN537125 AN537104 594 458 594 Locales DAYSON JOE RDRZ 31.6679 , -106.3…" at bounding box center [610, 239] width 1221 height 351
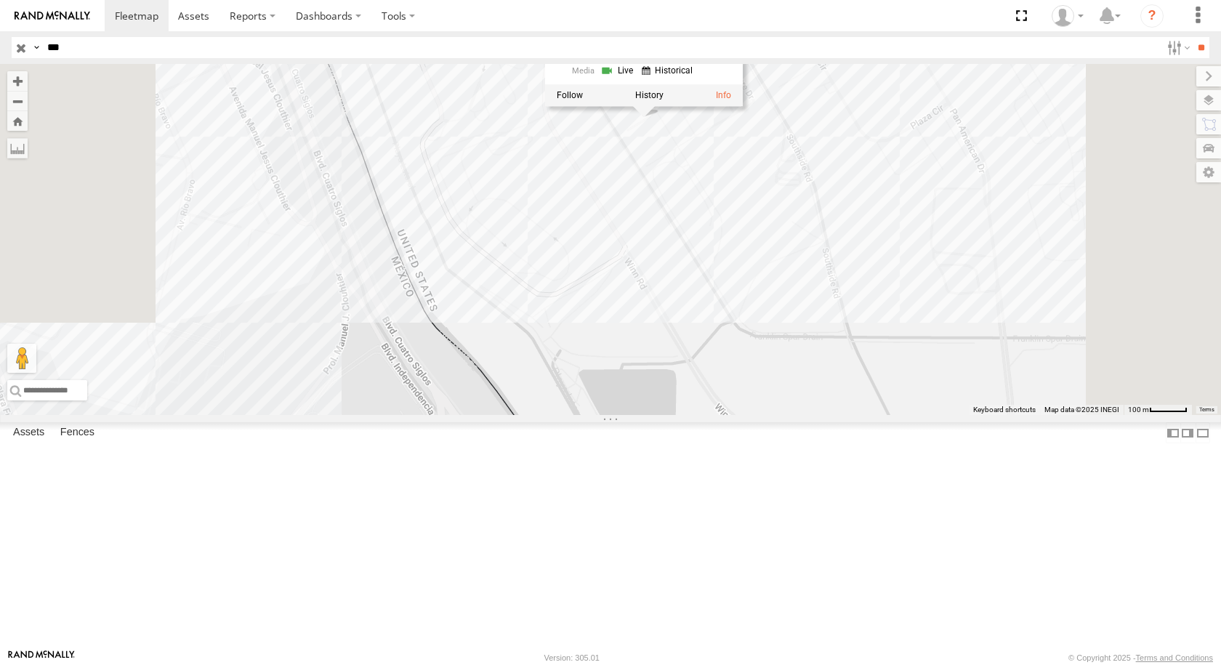
drag, startPoint x: 828, startPoint y: 284, endPoint x: 800, endPoint y: 418, distance: 137.4
click at [800, 415] on div "AN538092 AN537125 AN537104 594 458 594 Locales DAYSON JOE RDRZ 31.6679 , -106.3…" at bounding box center [610, 239] width 1221 height 351
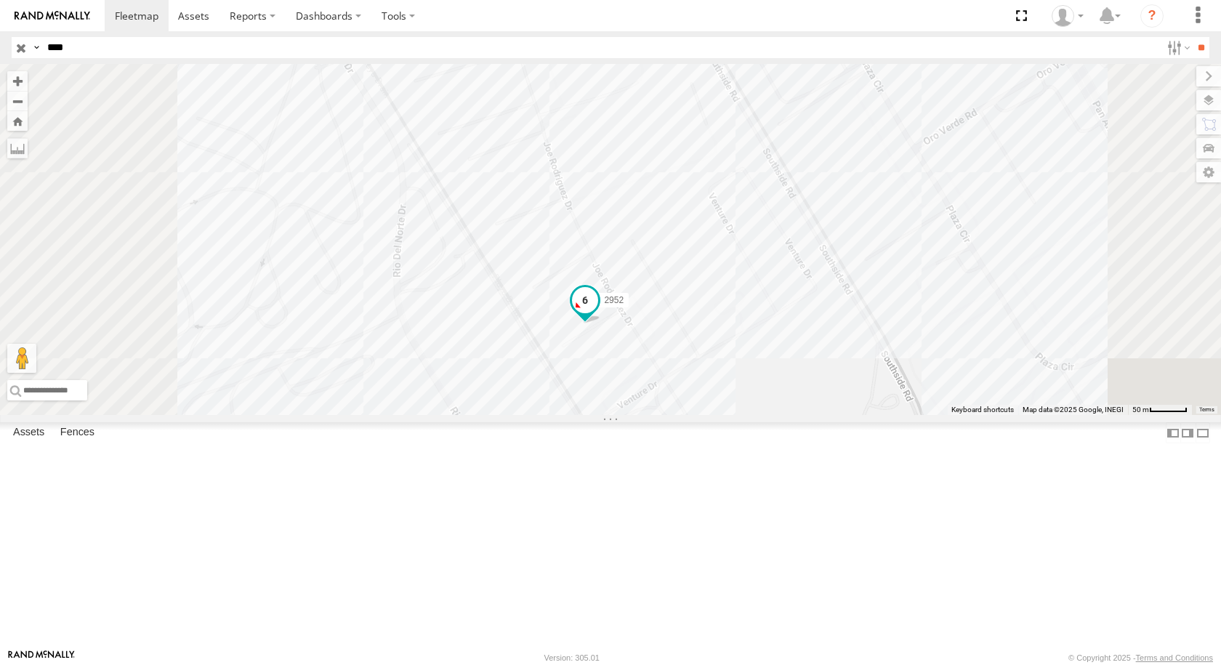
click at [598, 312] on span at bounding box center [585, 299] width 26 height 26
